Goal: Task Accomplishment & Management: Use online tool/utility

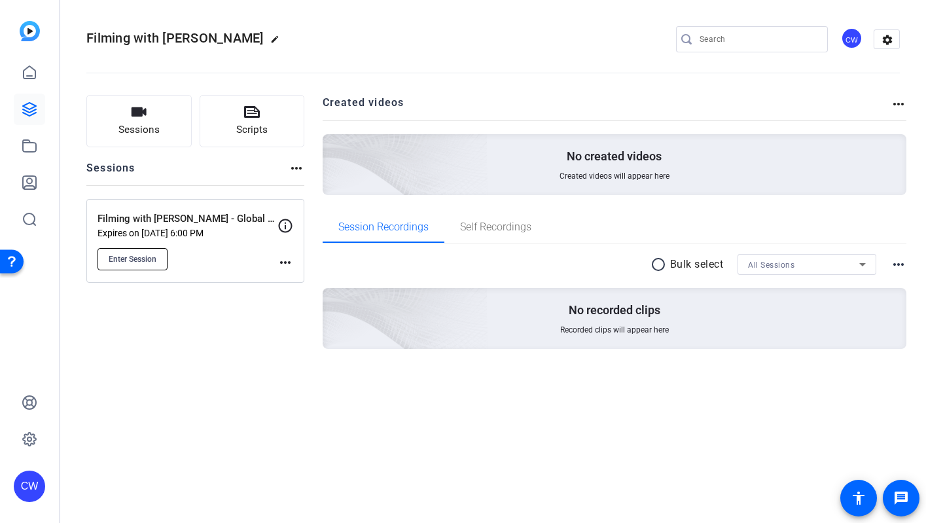
click at [128, 260] on span "Enter Session" at bounding box center [133, 259] width 48 height 10
click at [153, 259] on span "Enter Session" at bounding box center [133, 259] width 48 height 10
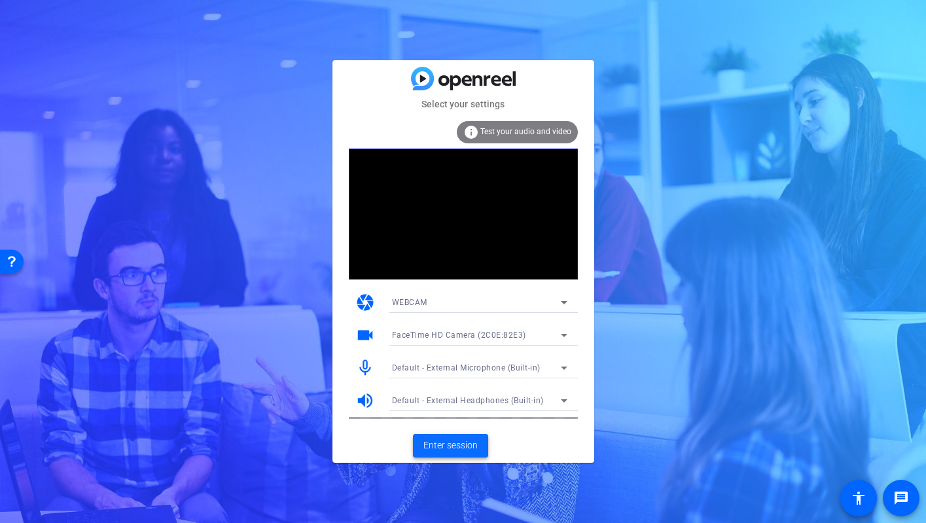
click at [472, 446] on span "Enter session" at bounding box center [450, 446] width 54 height 14
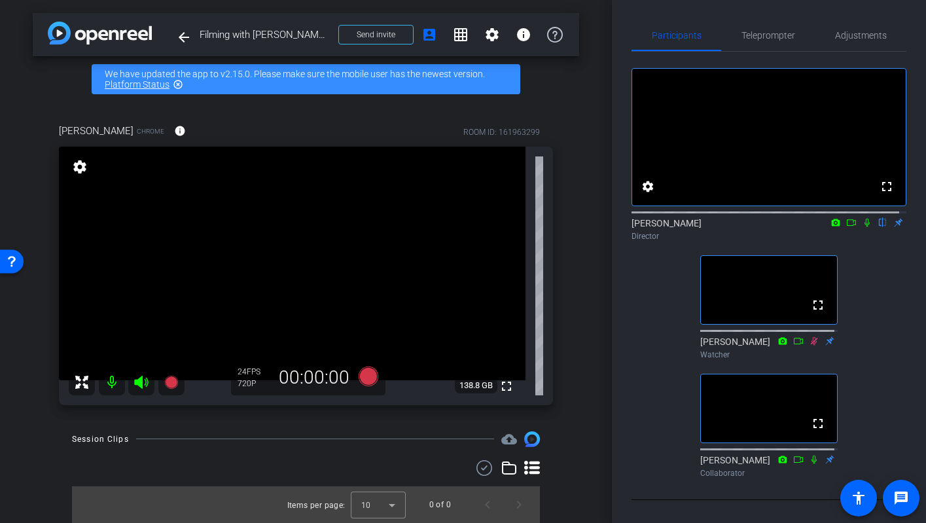
click at [862, 227] on icon at bounding box center [867, 222] width 10 height 9
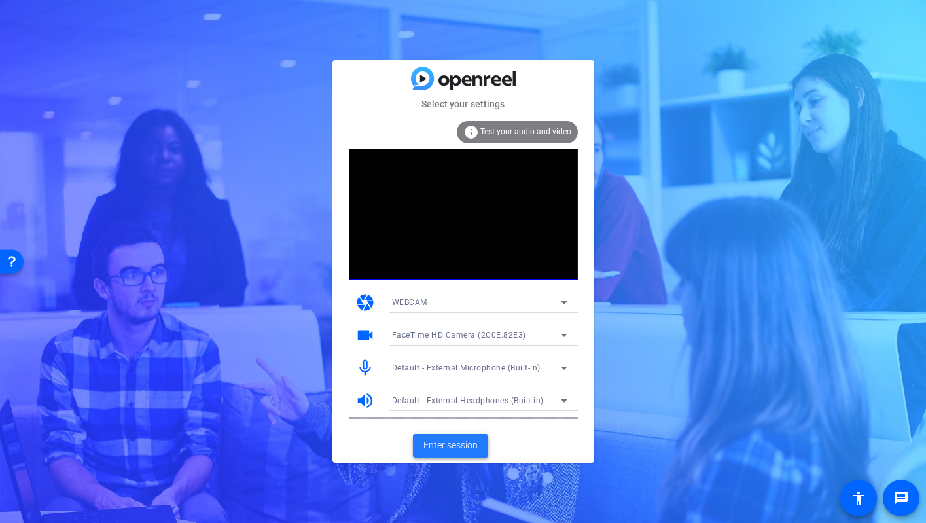
click at [439, 447] on span "Enter session" at bounding box center [450, 446] width 54 height 14
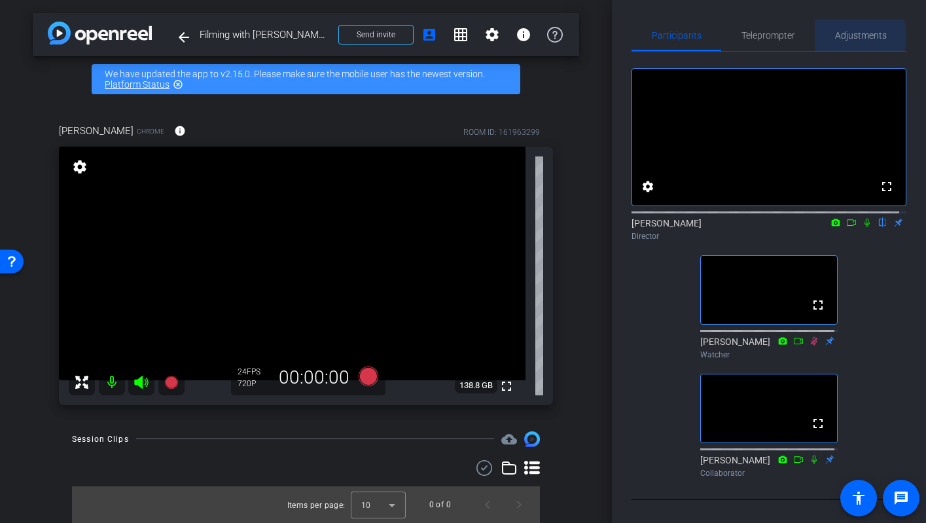
click at [850, 36] on span "Adjustments" at bounding box center [861, 35] width 52 height 9
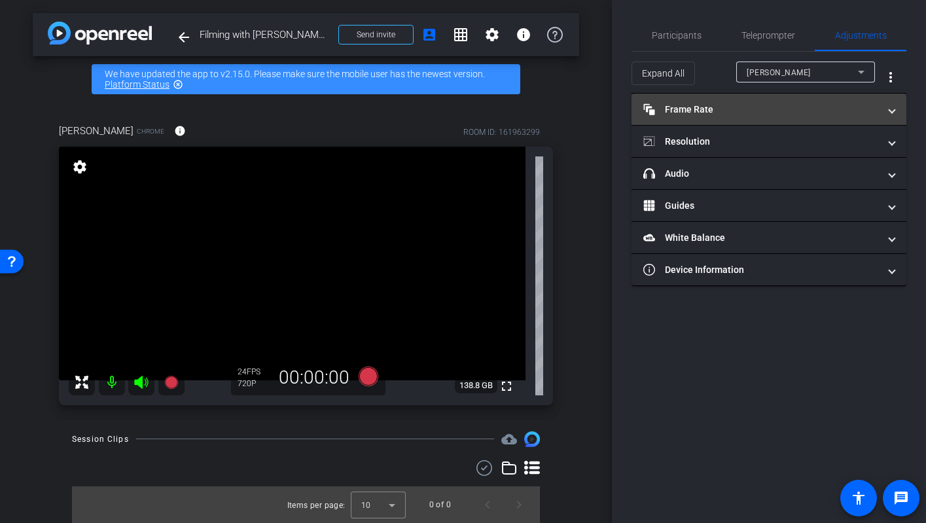
click at [891, 114] on span at bounding box center [892, 110] width 5 height 14
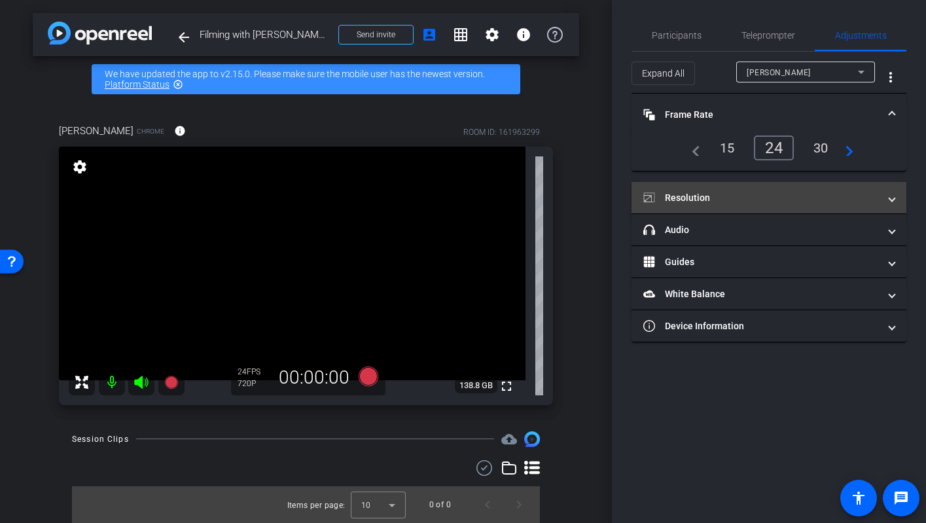
click at [894, 199] on span at bounding box center [892, 198] width 5 height 14
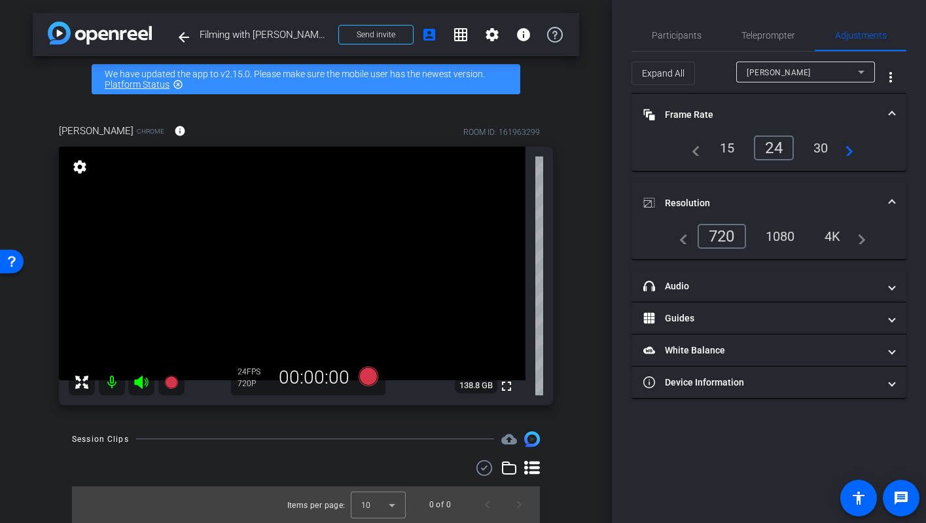
click at [894, 199] on span at bounding box center [892, 203] width 5 height 14
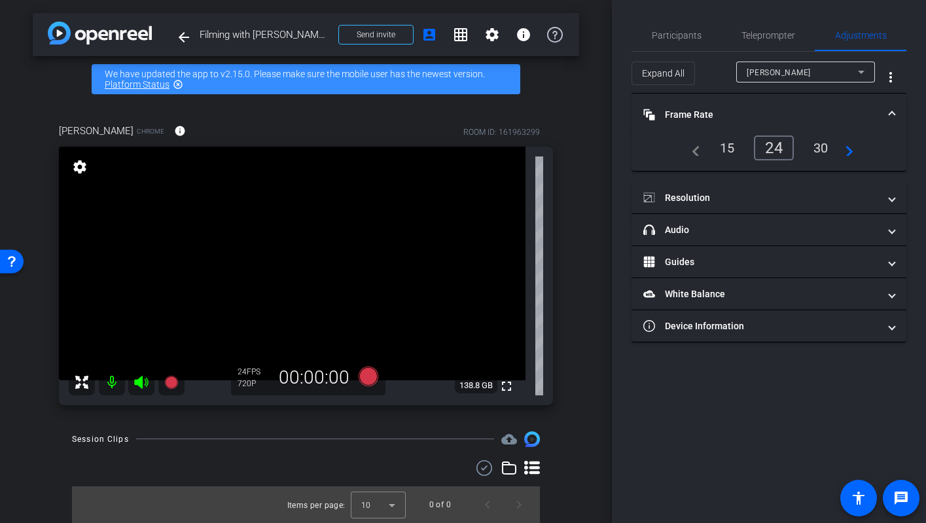
click at [824, 146] on div "30" at bounding box center [821, 148] width 35 height 22
click at [769, 149] on div "24" at bounding box center [771, 148] width 35 height 22
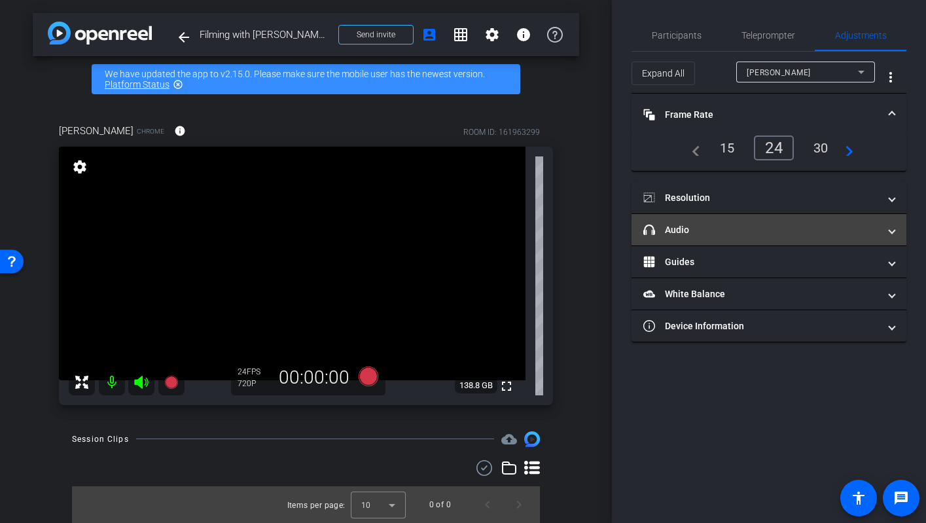
click at [892, 232] on span at bounding box center [892, 230] width 5 height 14
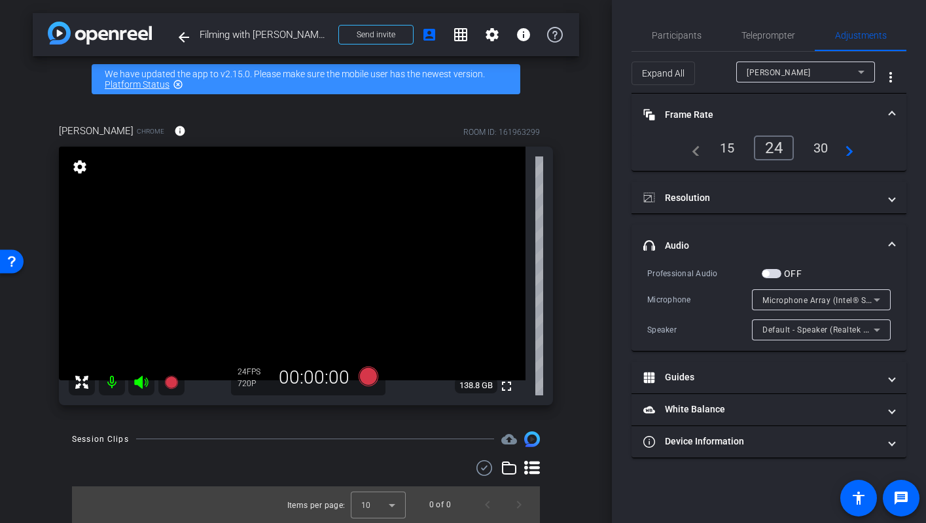
click at [892, 232] on mat-expansion-panel-header "headphone icon Audio" at bounding box center [769, 246] width 275 height 42
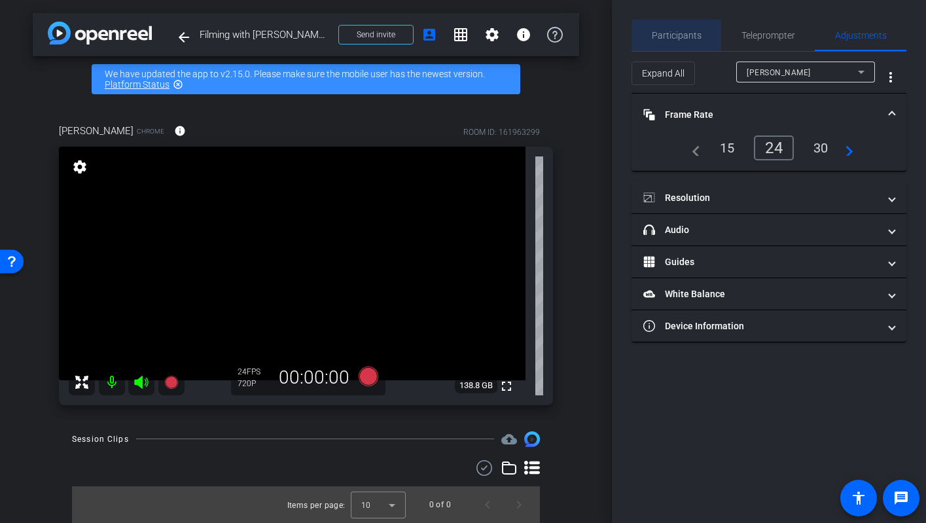
click at [681, 35] on span "Participants" at bounding box center [677, 35] width 50 height 9
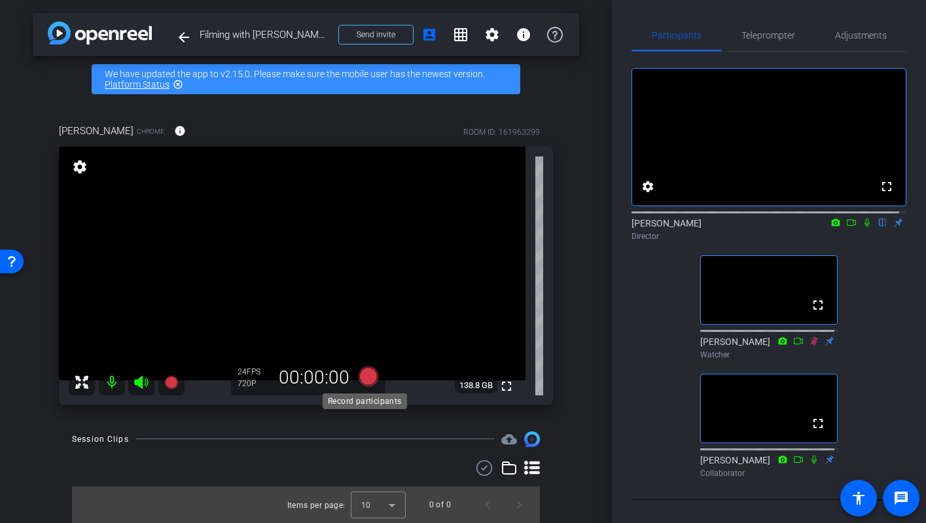
click at [369, 378] on icon at bounding box center [368, 377] width 20 height 20
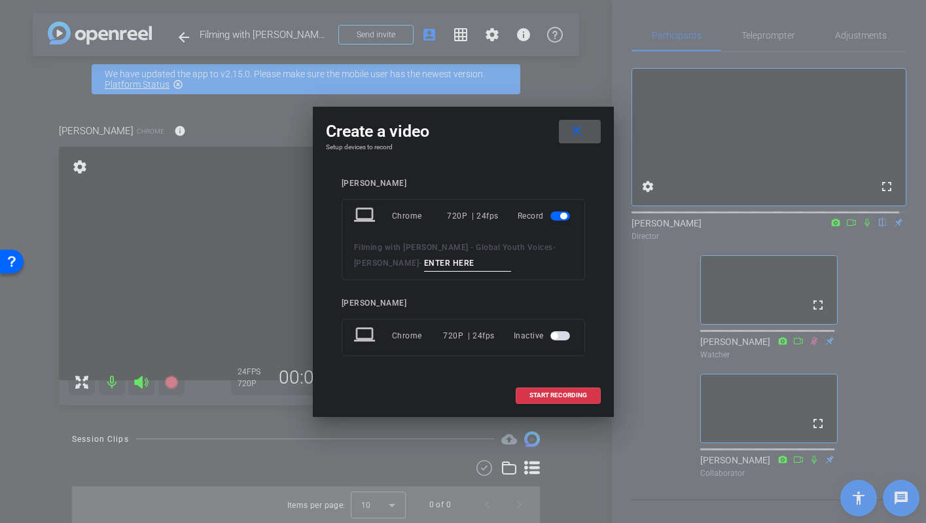
click at [384, 302] on div "Claire Williams" at bounding box center [463, 303] width 243 height 10
click at [428, 261] on input at bounding box center [468, 263] width 88 height 16
type input "Abdallah recording 1"
click at [549, 393] on span "START RECORDING" at bounding box center [559, 395] width 58 height 7
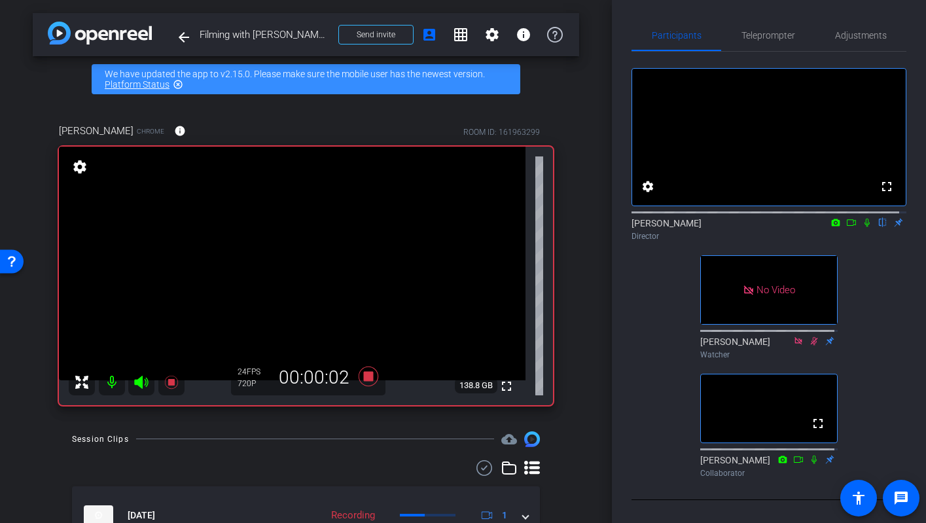
click at [865, 227] on icon at bounding box center [867, 223] width 5 height 9
click at [499, 385] on mat-icon "fullscreen" at bounding box center [507, 386] width 16 height 16
click at [862, 227] on icon at bounding box center [867, 222] width 10 height 9
click at [365, 375] on icon at bounding box center [368, 377] width 20 height 20
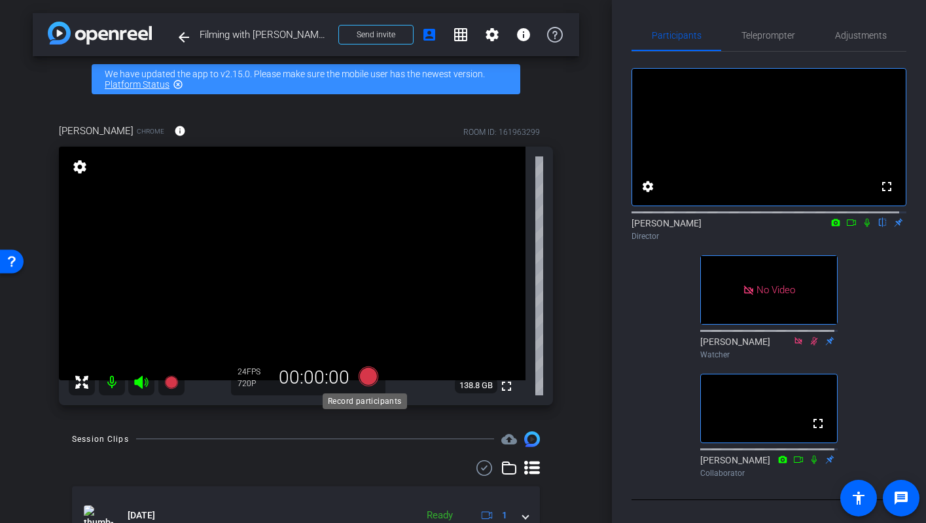
click at [368, 378] on icon at bounding box center [368, 377] width 20 height 20
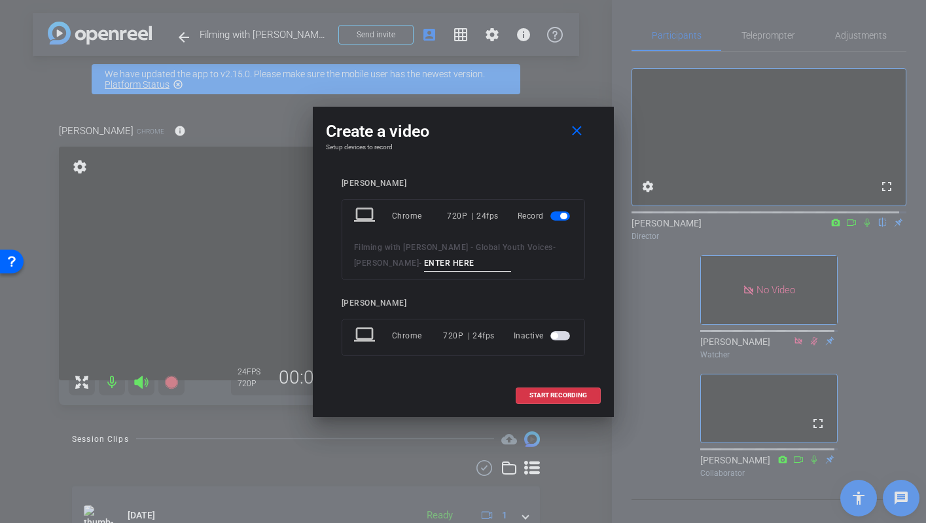
click at [441, 263] on input at bounding box center [468, 263] width 88 height 16
click at [426, 264] on input "Abdallah recording part 1" at bounding box center [468, 263] width 88 height 16
type input "Abdallah recording part 1"
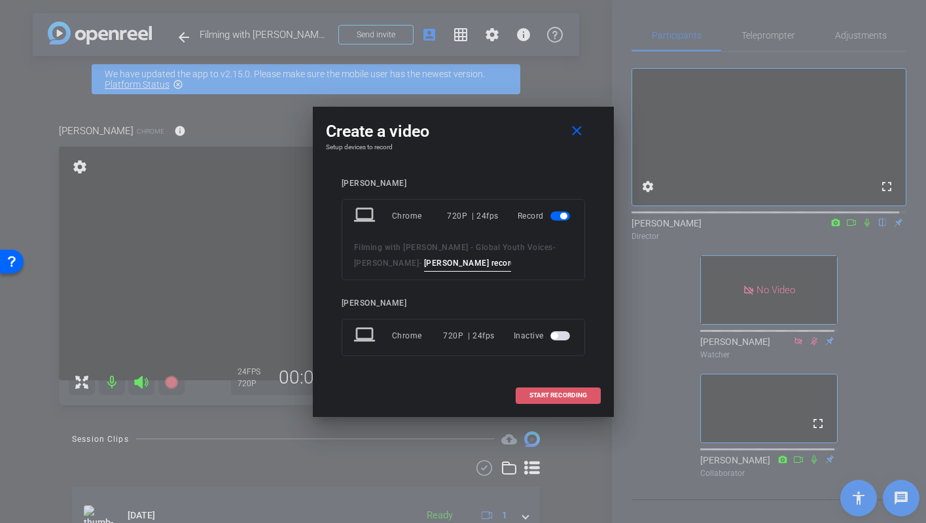
click at [543, 395] on span "START RECORDING" at bounding box center [559, 395] width 58 height 7
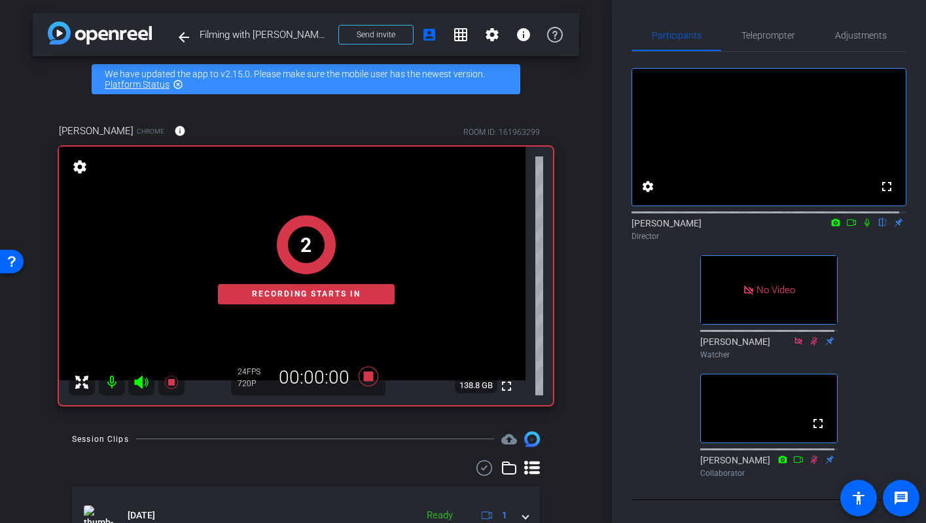
click at [865, 227] on icon at bounding box center [867, 223] width 5 height 9
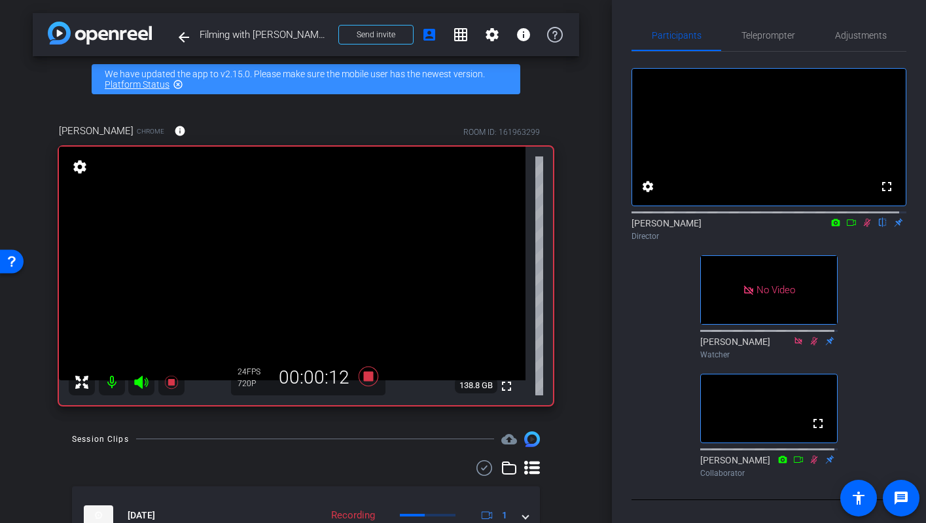
click at [846, 227] on icon at bounding box center [851, 222] width 10 height 9
click at [499, 385] on mat-icon "fullscreen" at bounding box center [507, 386] width 16 height 16
click at [500, 386] on mat-icon "fullscreen" at bounding box center [507, 386] width 16 height 16
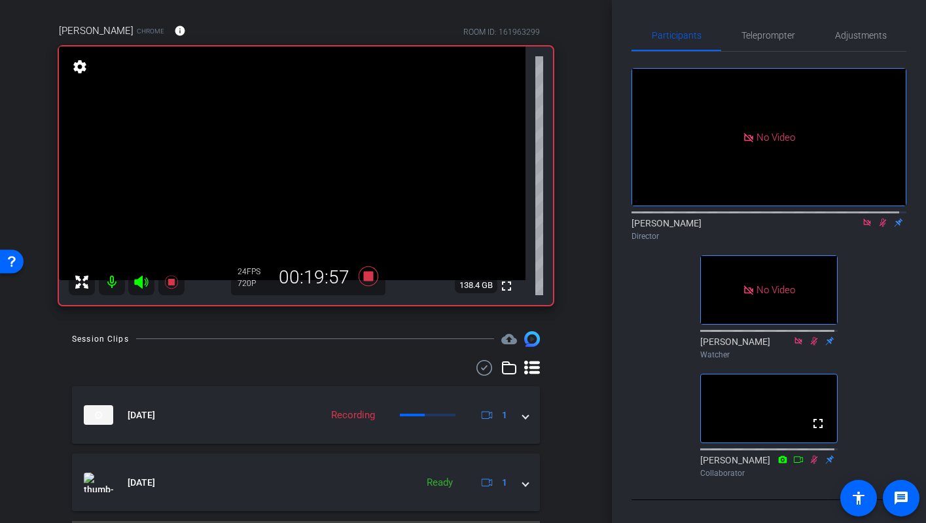
scroll to position [135, 0]
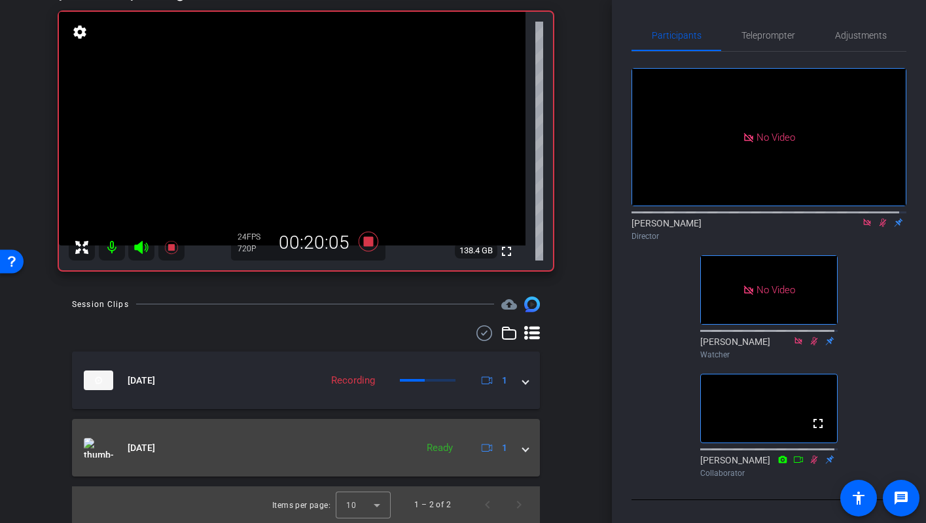
click at [523, 452] on span at bounding box center [525, 448] width 5 height 14
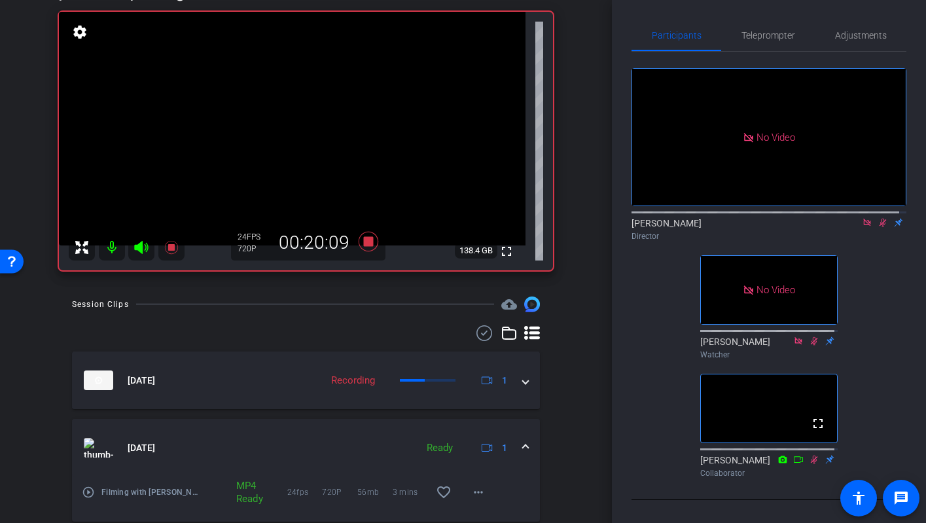
click at [562, 435] on div "Session Clips cloud_upload Sep 30, 2025 Recording 1 Sep 30, 2025 Ready 1 play_c…" at bounding box center [306, 433] width 547 height 272
click at [523, 445] on span at bounding box center [525, 448] width 5 height 14
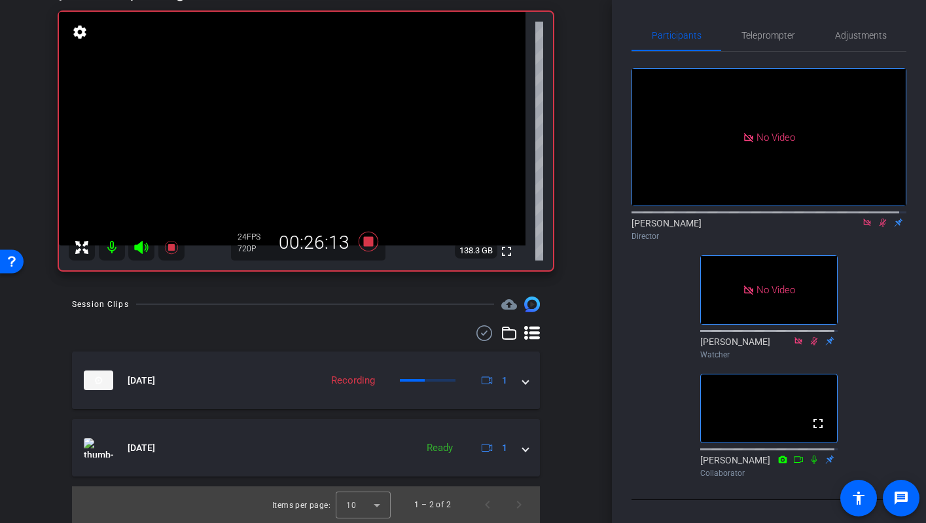
click at [880, 227] on icon at bounding box center [883, 223] width 7 height 9
click at [862, 227] on icon at bounding box center [867, 222] width 10 height 9
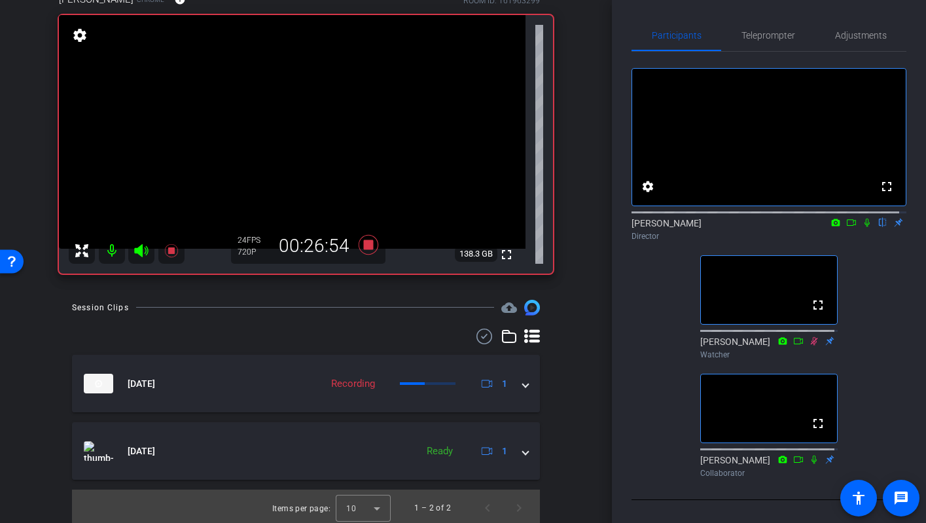
click at [862, 227] on icon at bounding box center [867, 222] width 10 height 9
click at [365, 244] on icon at bounding box center [368, 245] width 20 height 20
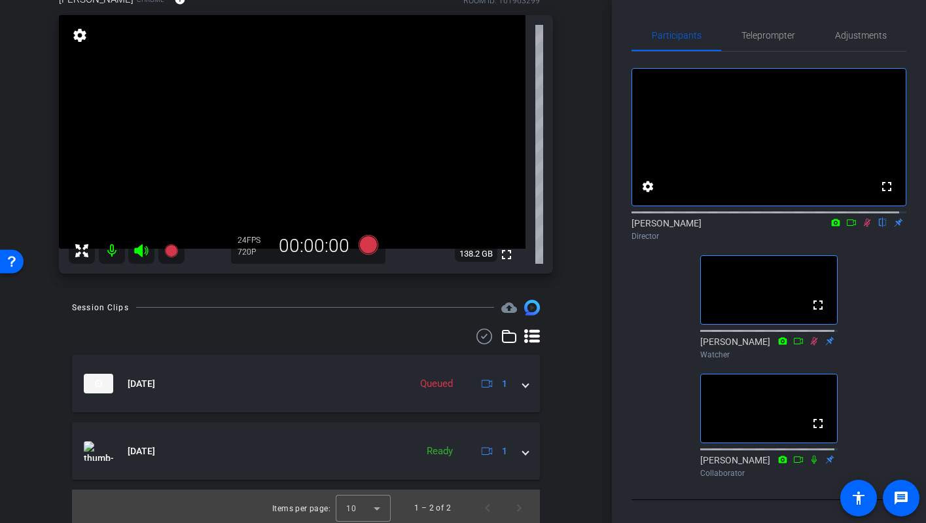
scroll to position [135, 0]
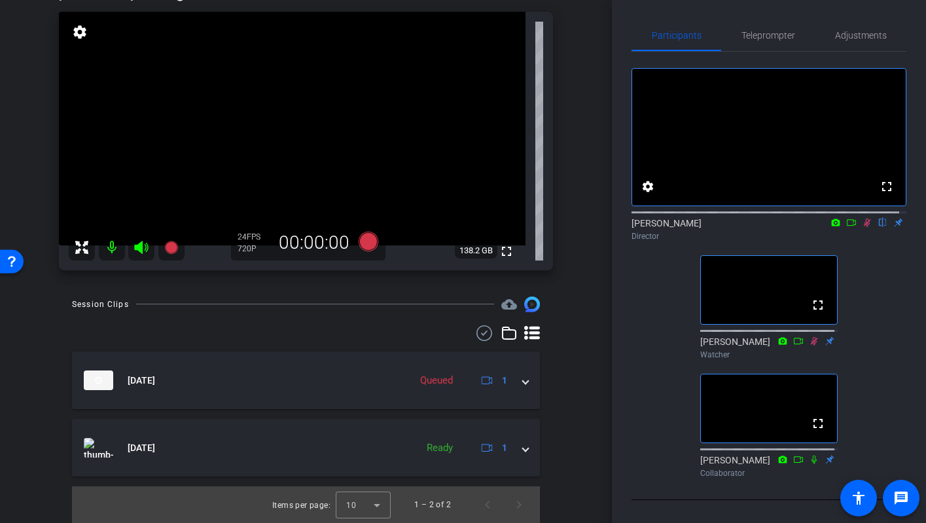
click at [864, 227] on icon at bounding box center [867, 223] width 7 height 9
